Goal: Task Accomplishment & Management: Manage account settings

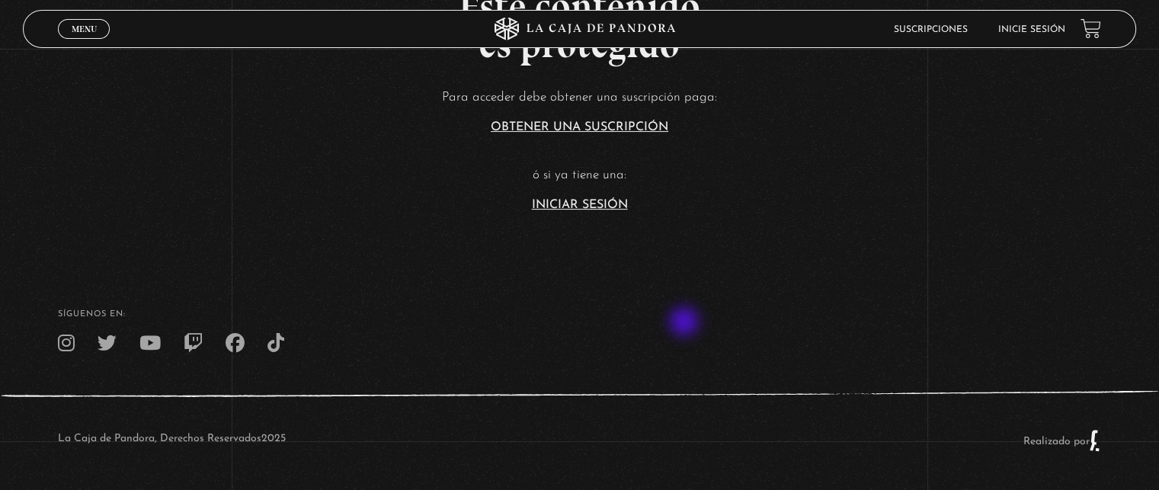
scroll to position [219, 0]
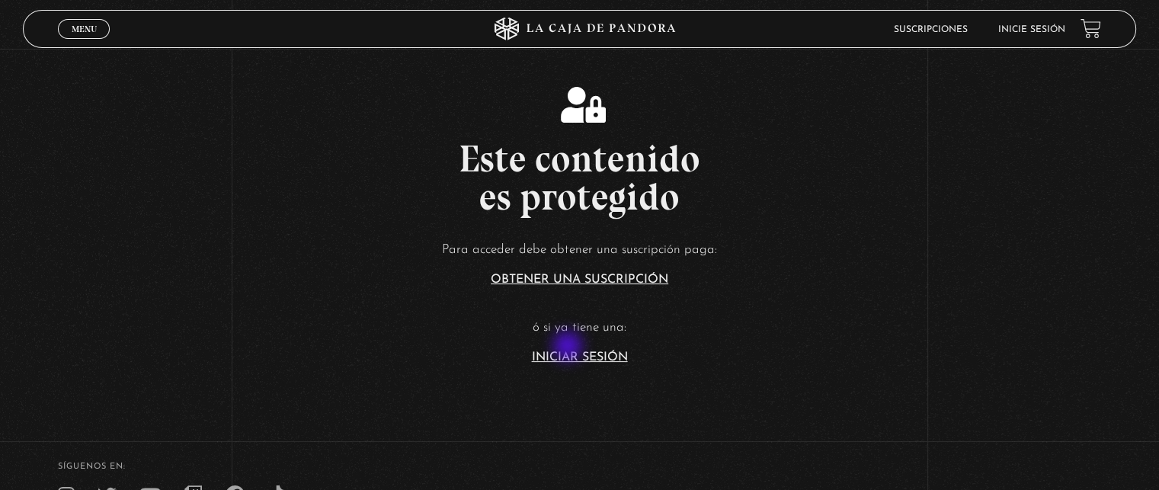
click at [569, 347] on article "Para acceder debe obtener una suscripción paga: Obtener una suscripción ó si ya…" at bounding box center [579, 300] width 1159 height 124
click at [567, 352] on link "Iniciar Sesión" at bounding box center [580, 357] width 96 height 12
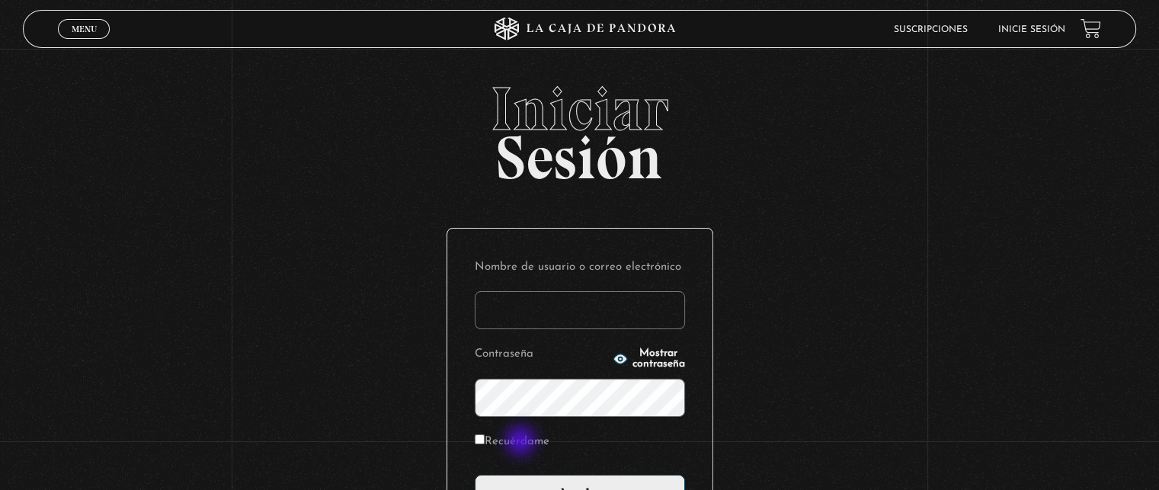
type input "sharonmorales3149@gmail.com"
click at [522, 442] on label "Recuérdame" at bounding box center [512, 442] width 75 height 24
click at [485, 442] on input "Recuérdame" at bounding box center [480, 439] width 10 height 10
checkbox input "true"
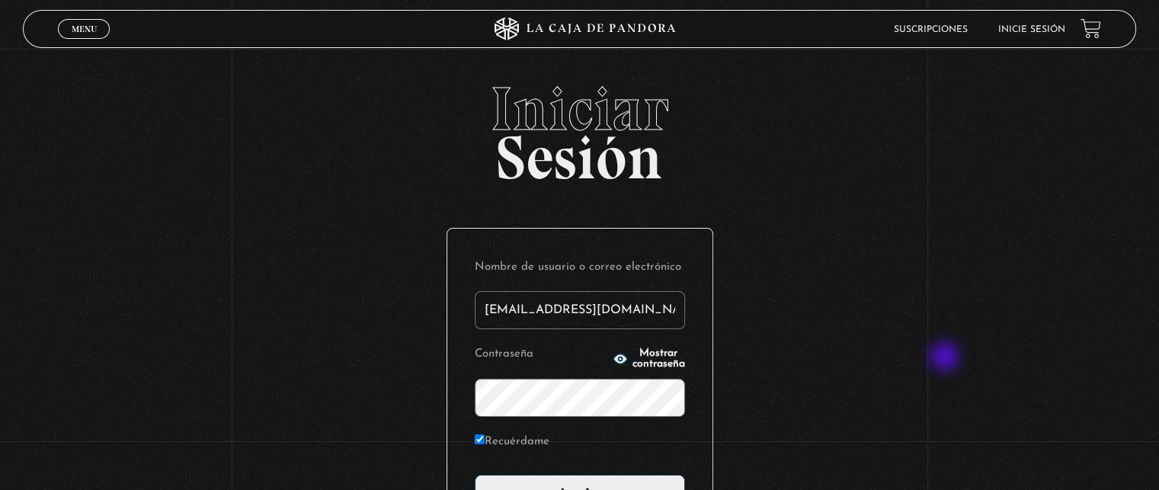
click at [946, 358] on div "Iniciar Sesión Nombre de usuario o correo electrónico sharonmorales3149@gmail.c…" at bounding box center [579, 369] width 1159 height 583
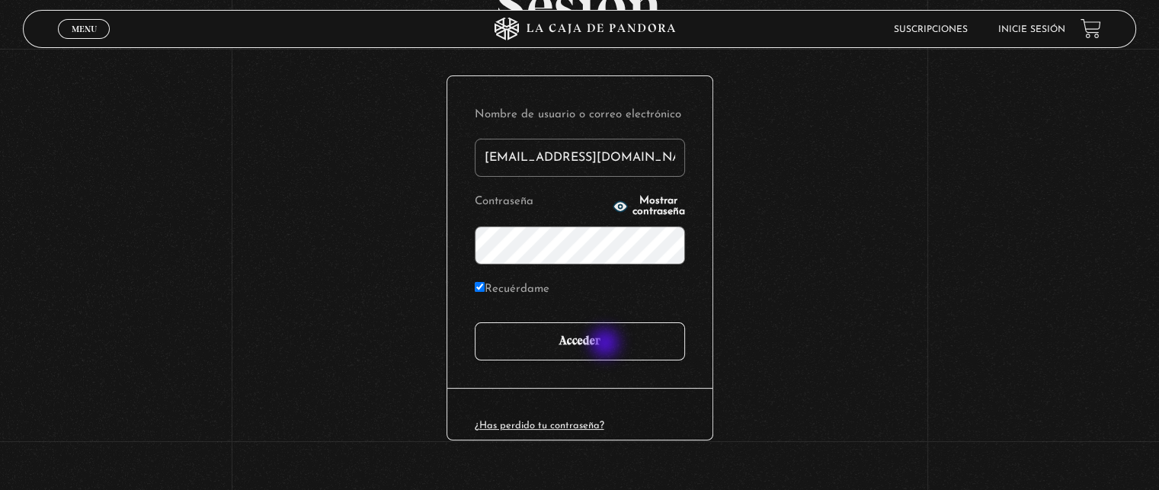
click at [606, 344] on input "Acceder" at bounding box center [580, 341] width 210 height 38
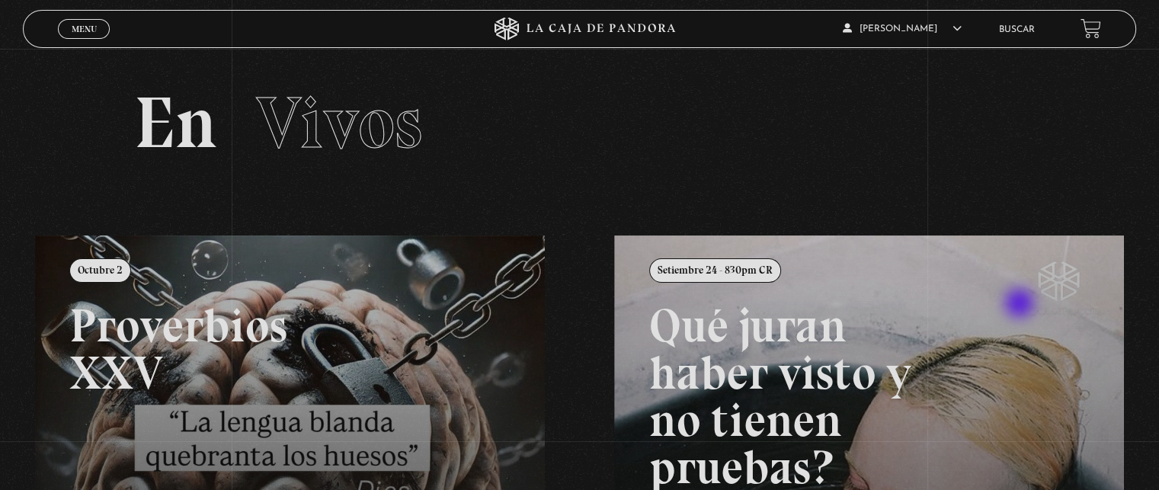
scroll to position [229, 0]
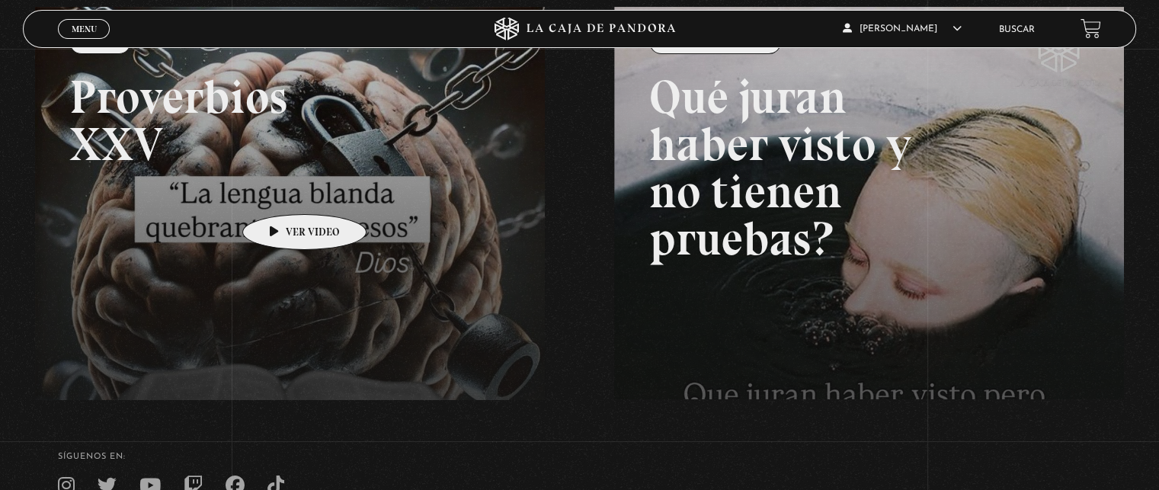
click at [280, 191] on link at bounding box center [614, 252] width 1159 height 490
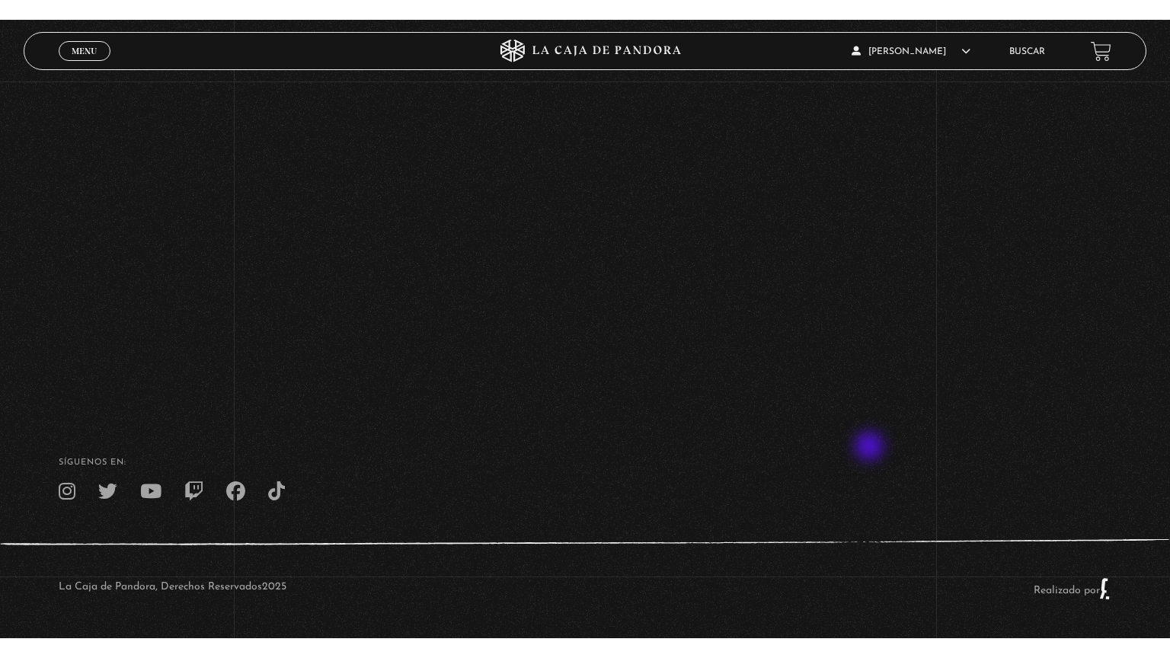
scroll to position [250, 0]
